Goal: Check status

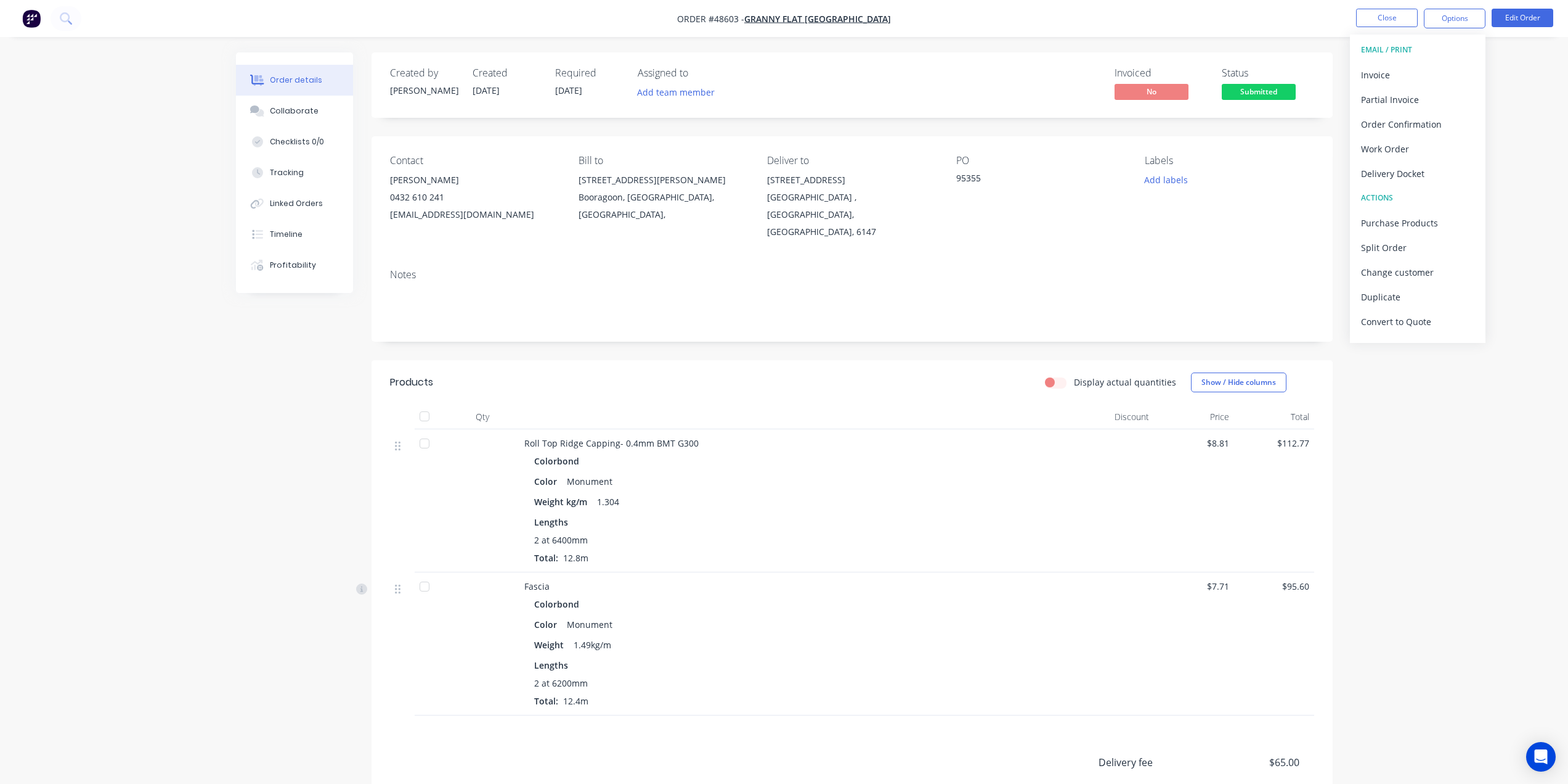
scroll to position [20, 0]
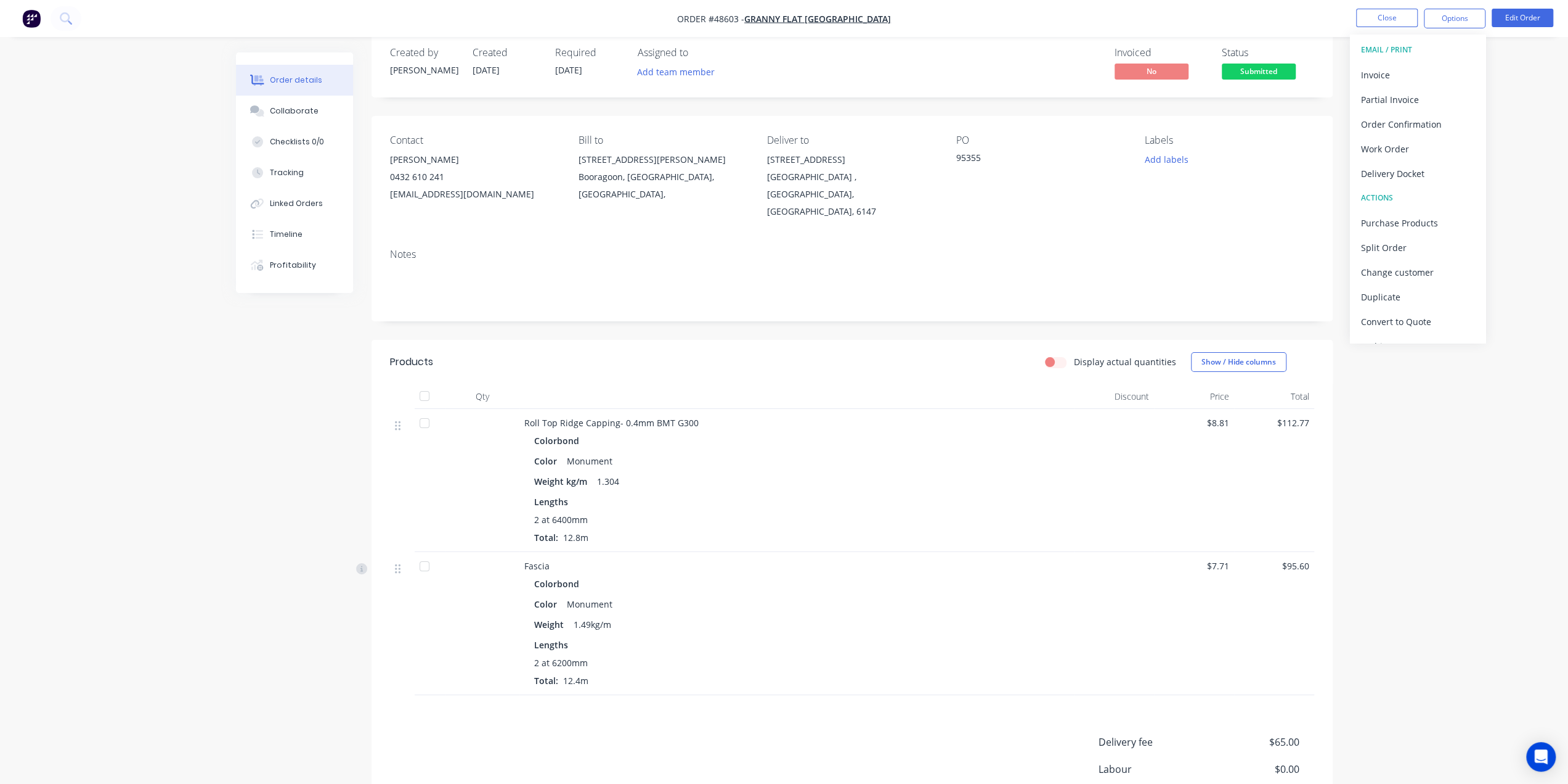
click at [773, 524] on div "2 at 6400mm Total: 12.8m" at bounding box center [796, 529] width 525 height 31
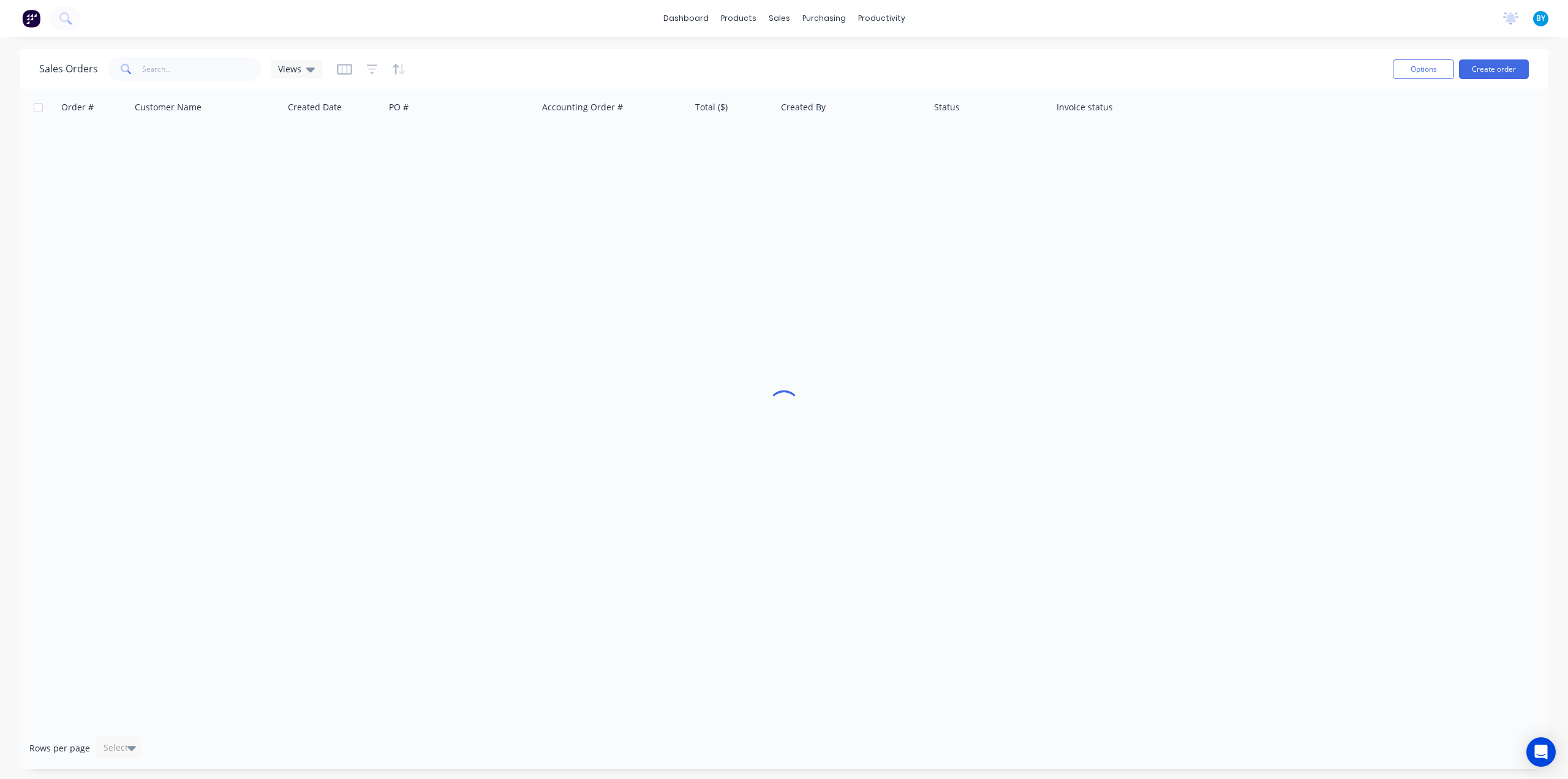
click at [722, 44] on div "dashboard products sales purchasing productivity dashboard products Product Cat…" at bounding box center [784, 390] width 1568 height 779
click at [738, 39] on div "dashboard products sales purchasing productivity dashboard products Product Cat…" at bounding box center [784, 390] width 1568 height 779
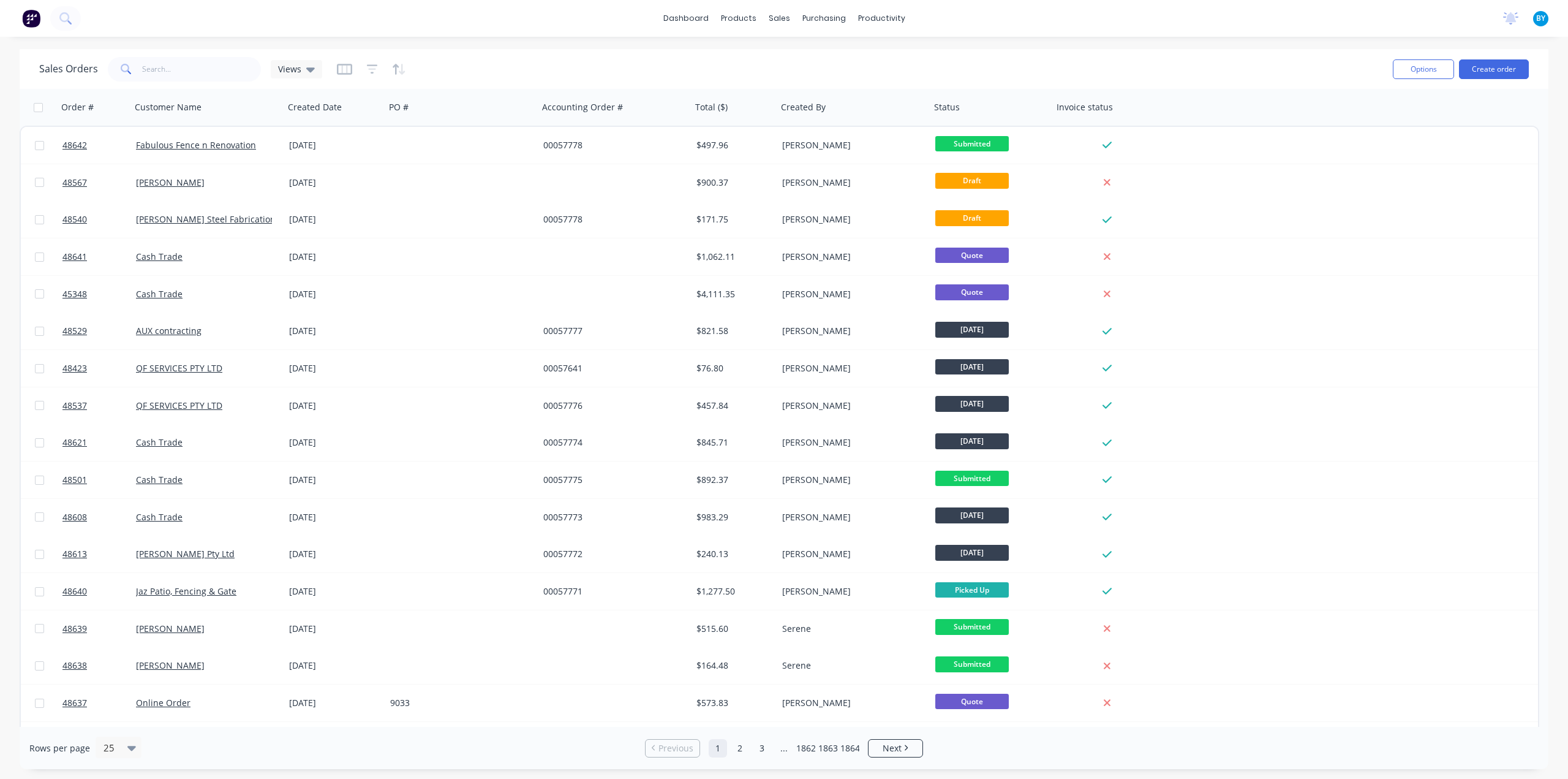
click at [742, 38] on div "dashboard products sales purchasing productivity dashboard products Product Cat…" at bounding box center [784, 390] width 1568 height 779
click at [742, 36] on div "dashboard products sales purchasing productivity dashboard products Product Cat…" at bounding box center [784, 18] width 1568 height 36
click at [753, 41] on div "dashboard products sales purchasing productivity dashboard products Product Cat…" at bounding box center [784, 390] width 1568 height 779
click at [484, 46] on div "dashboard products sales purchasing productivity dashboard products Product Cat…" at bounding box center [784, 390] width 1568 height 779
